Goal: Register for event/course

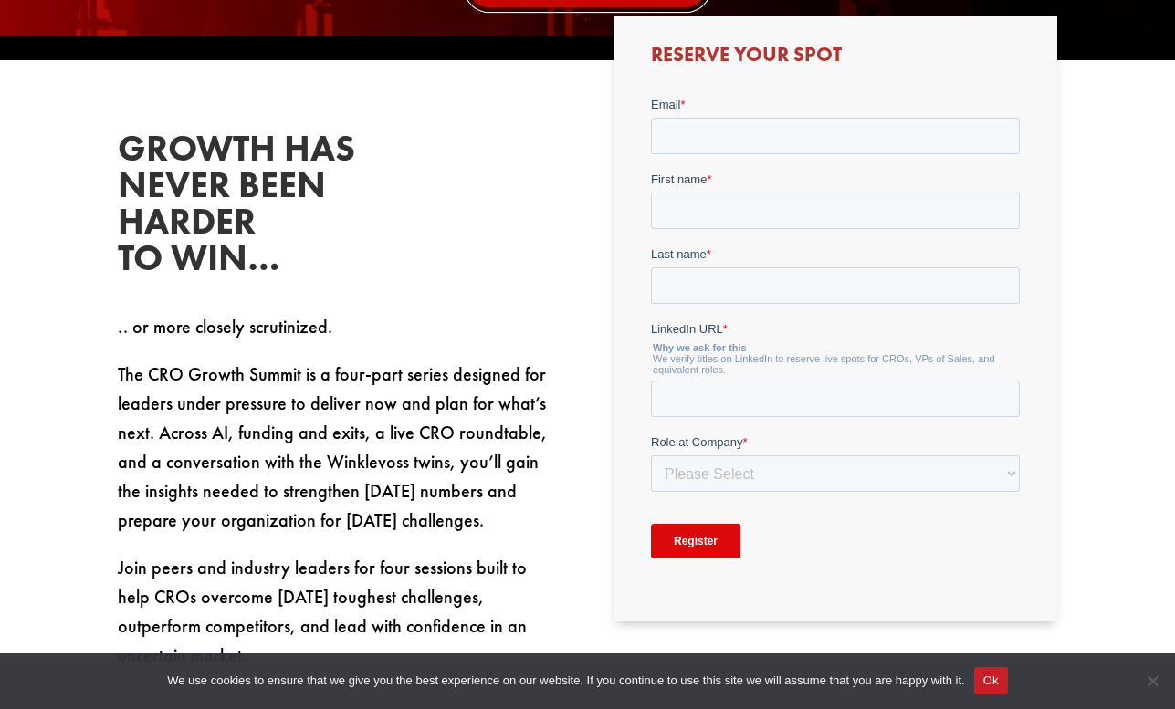
scroll to position [672, 0]
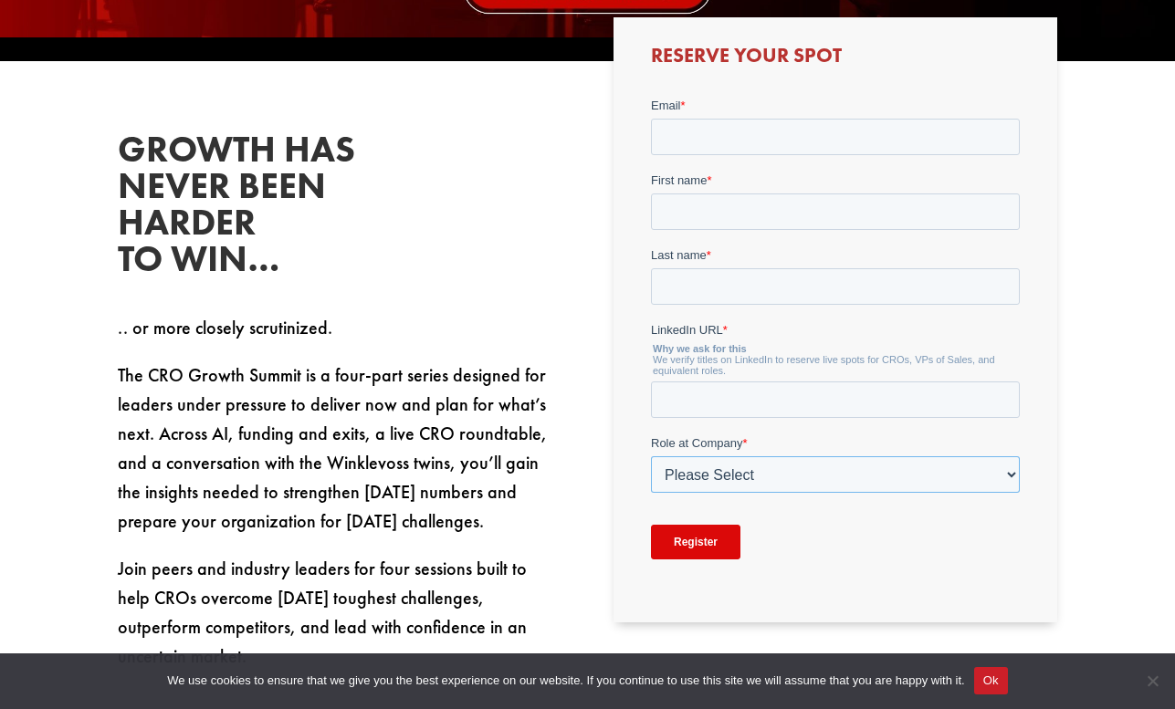
click at [709, 472] on select "Please Select C-Level (CRO, CSO, etc) Senior Leadership (VP of Sales, VP of Ena…" at bounding box center [834, 473] width 369 height 37
select select "C-Level (CRO, CSO, etc)"
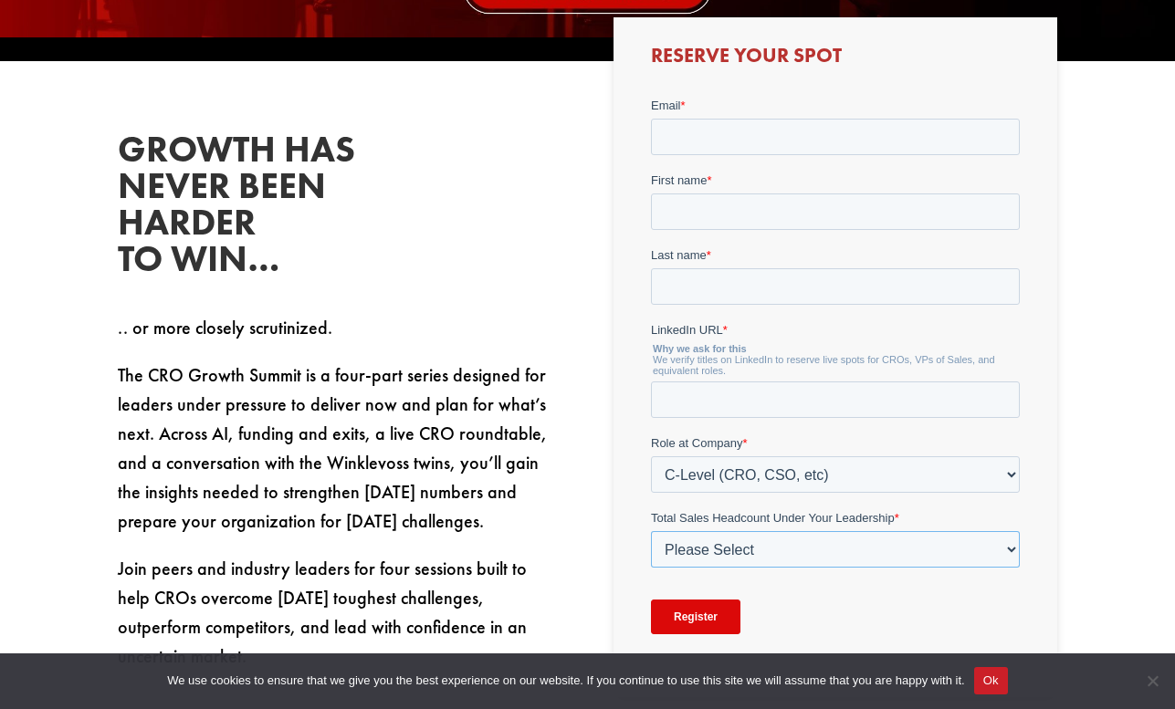
click at [834, 560] on select "Please Select Just Me 1-9 [PHONE_NUMBER] [PHONE_NUMBER]+" at bounding box center [834, 548] width 369 height 37
select select "20-49"
click at [717, 144] on input "Email *" at bounding box center [834, 136] width 369 height 37
type input "[PERSON_NAME][EMAIL_ADDRESS][DOMAIN_NAME]"
click at [729, 215] on input "First name *" at bounding box center [834, 211] width 369 height 37
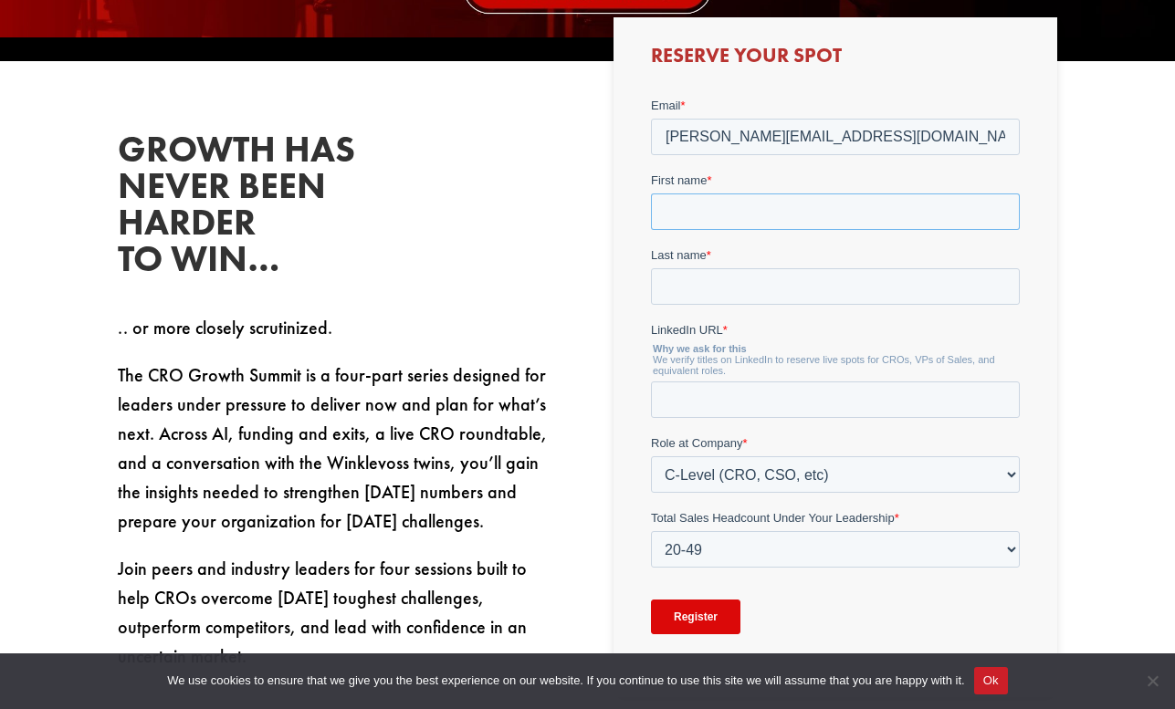
type input "[PERSON_NAME]"
click at [744, 279] on input "Last name *" at bounding box center [834, 285] width 369 height 37
type input "Wiedenski"
click at [746, 402] on input "LinkedIn URL *" at bounding box center [834, 399] width 369 height 37
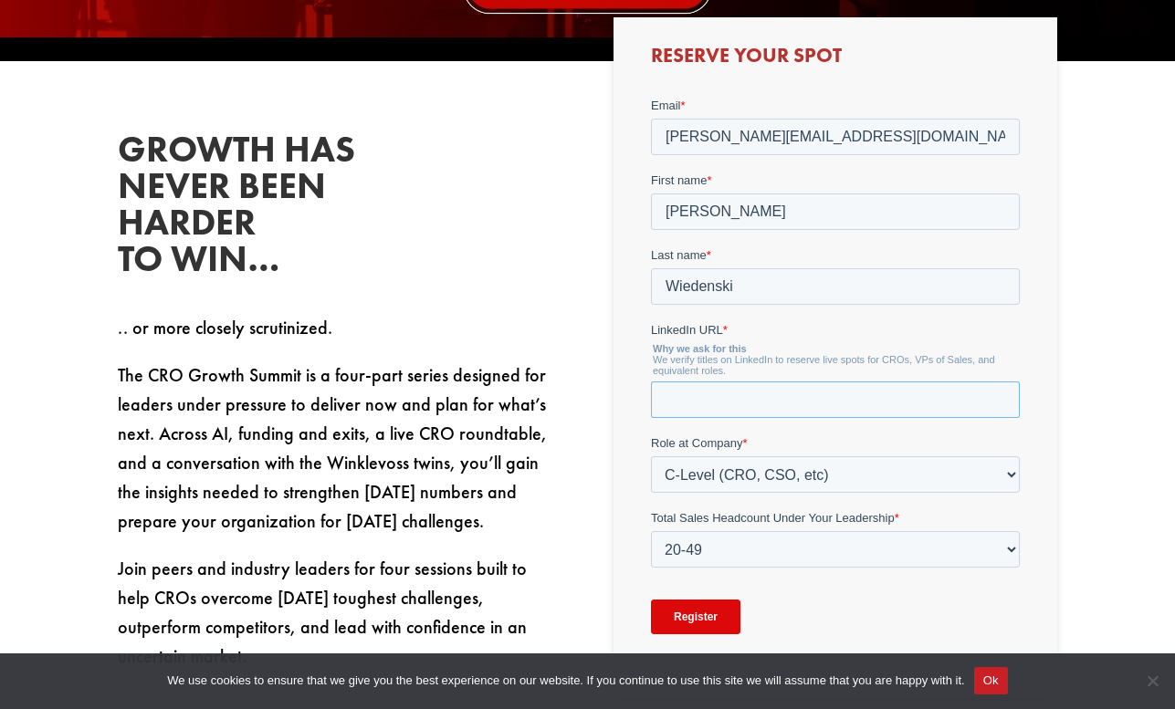
click at [746, 402] on input "LinkedIn URL *" at bounding box center [834, 399] width 369 height 37
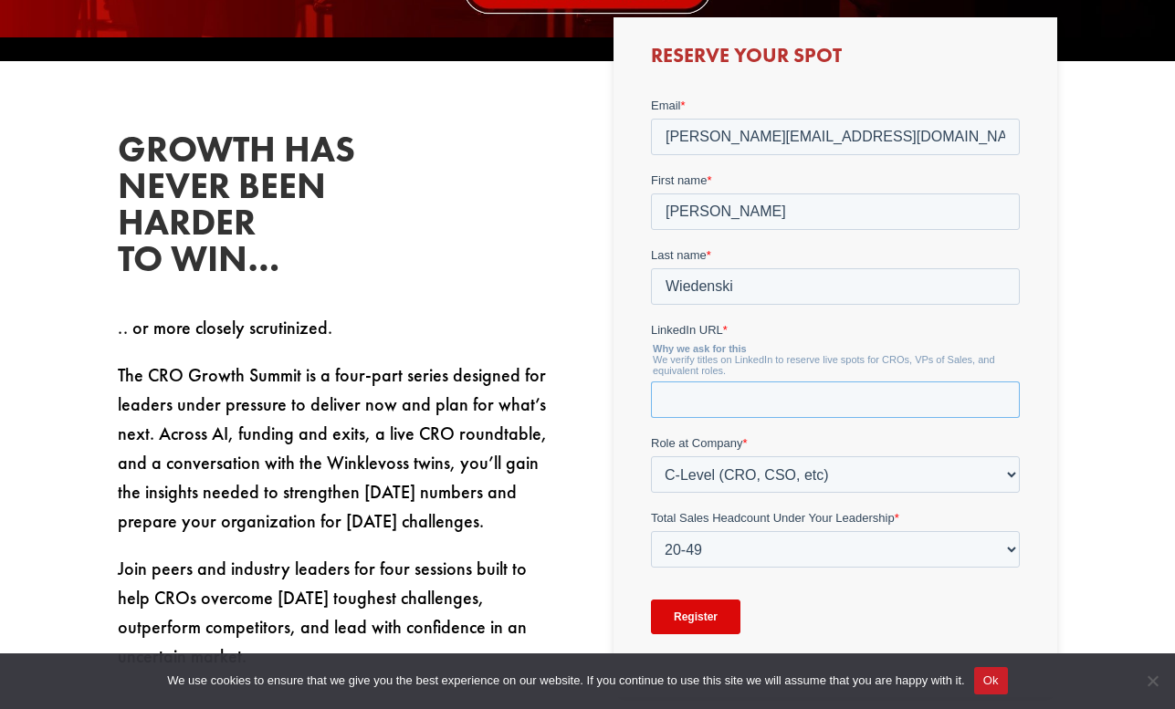
click at [746, 402] on input "LinkedIn URL *" at bounding box center [834, 399] width 369 height 37
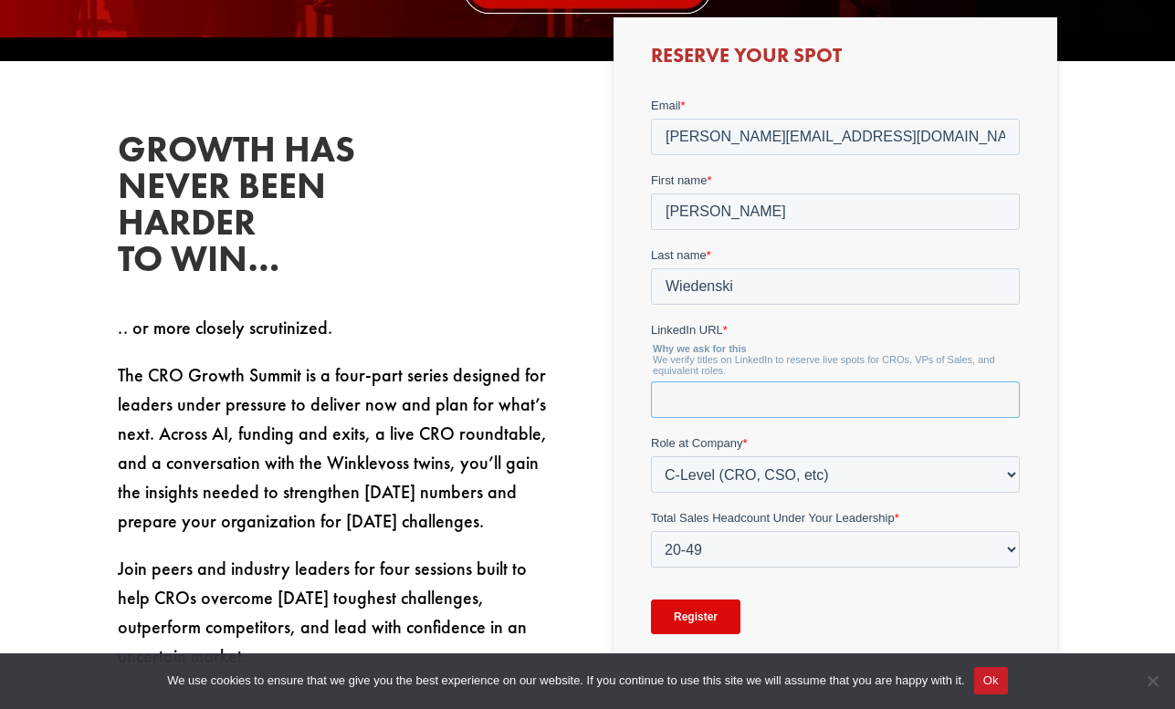
click at [746, 402] on input "LinkedIn URL *" at bounding box center [834, 399] width 369 height 37
click at [811, 476] on select "Please Select C-Level (CRO, CSO, etc) Senior Leadership (VP of Sales, VP of Ena…" at bounding box center [834, 473] width 369 height 37
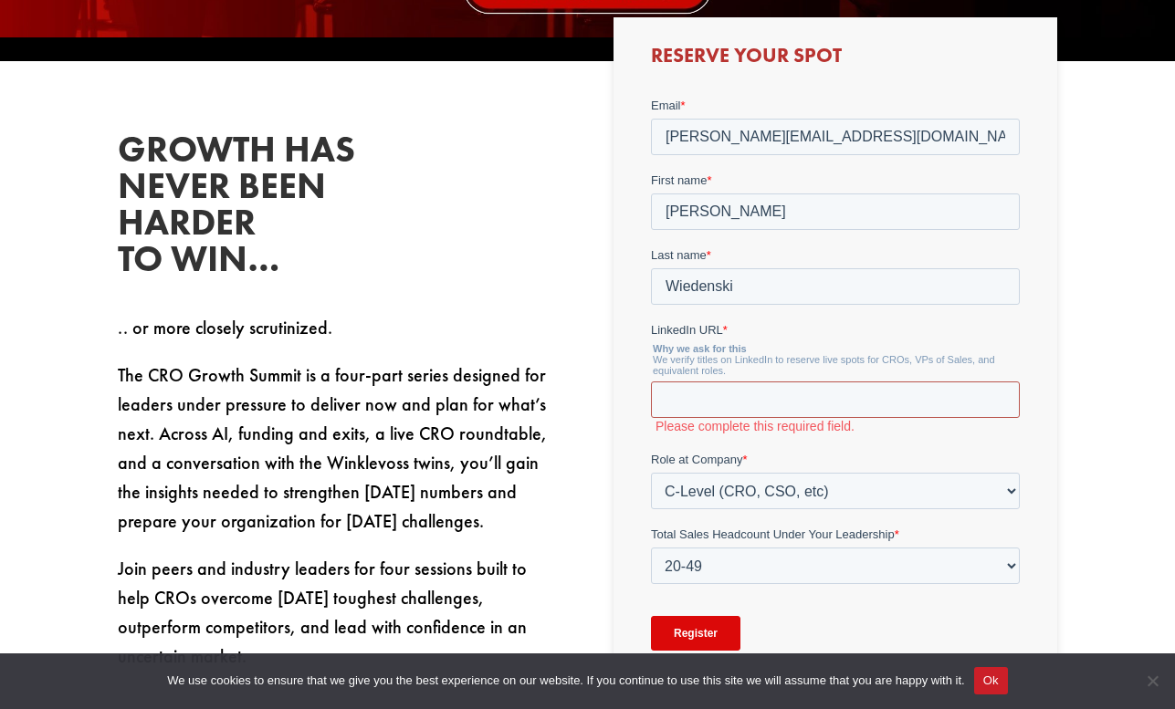
click at [800, 398] on input "LinkedIn URL *" at bounding box center [834, 399] width 369 height 37
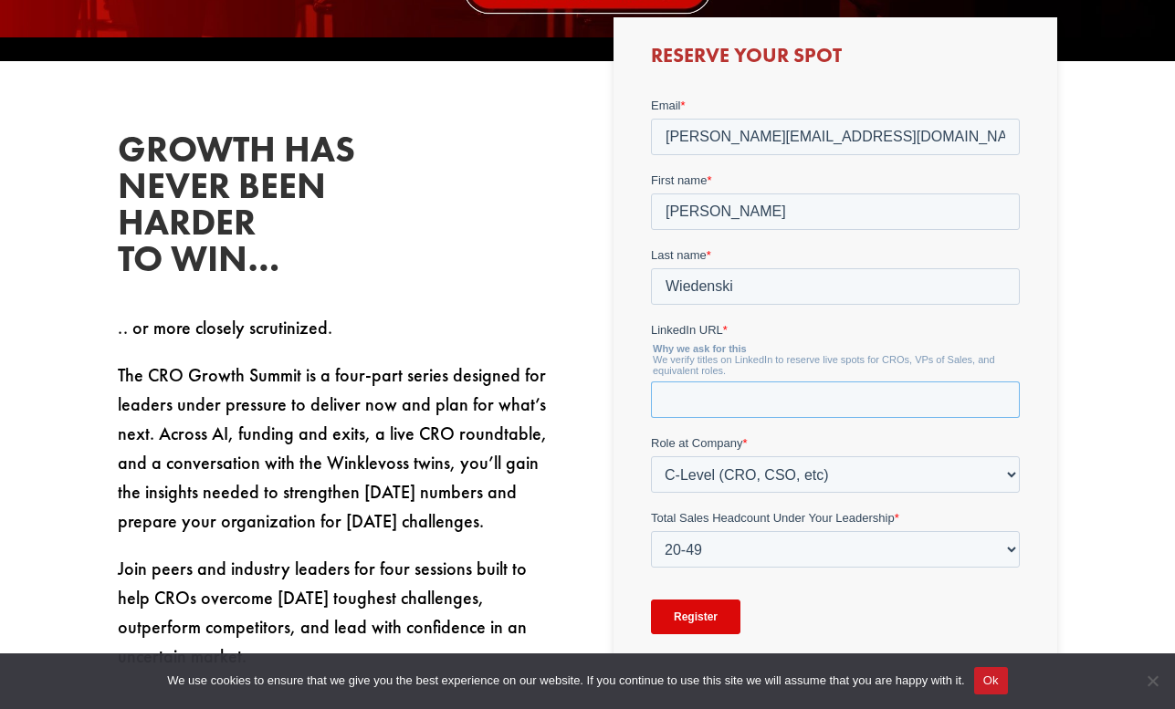
paste input "[URL][DOMAIN_NAME]"
type input "[URL][DOMAIN_NAME]"
click at [1072, 395] on div "Growth has never been harder to win… .. or more closely scrutinized. The CRO Gr…" at bounding box center [587, 422] width 1175 height 723
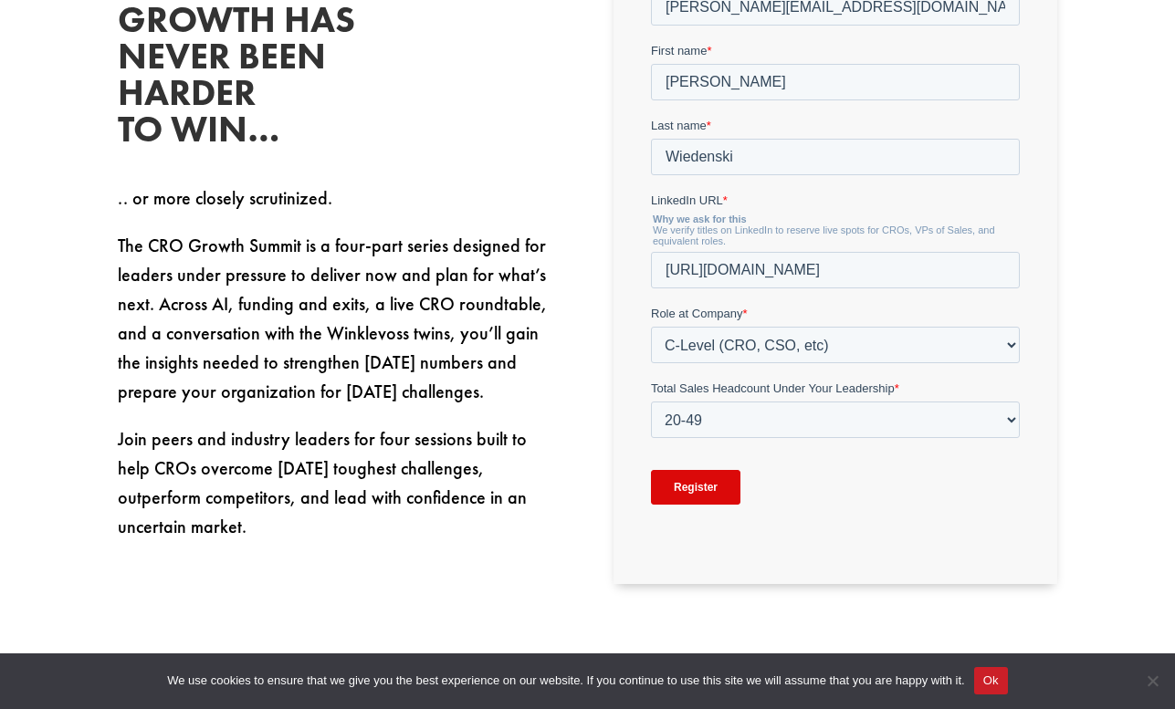
scroll to position [802, 0]
click at [709, 423] on select "Please Select Just Me 1-9 [PHONE_NUMBER] [PHONE_NUMBER]+" at bounding box center [834, 419] width 369 height 37
select select "50-99"
click at [692, 491] on input "Register" at bounding box center [694, 486] width 89 height 35
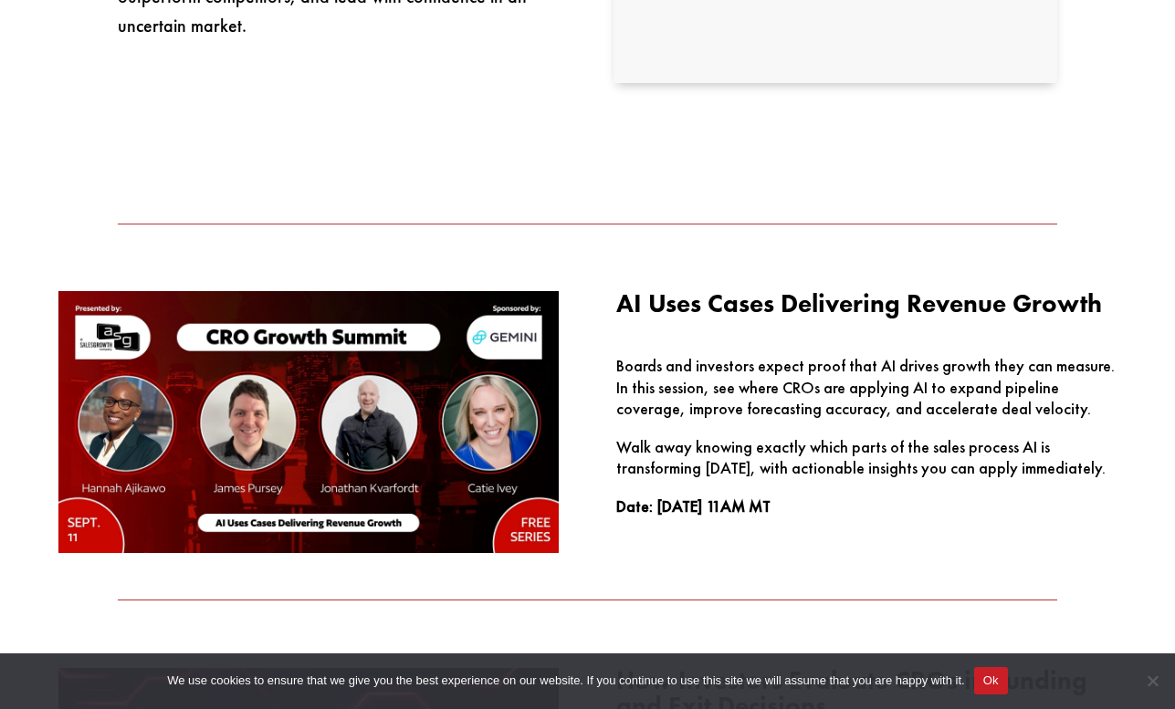
scroll to position [0, 0]
